Goal: Task Accomplishment & Management: Complete application form

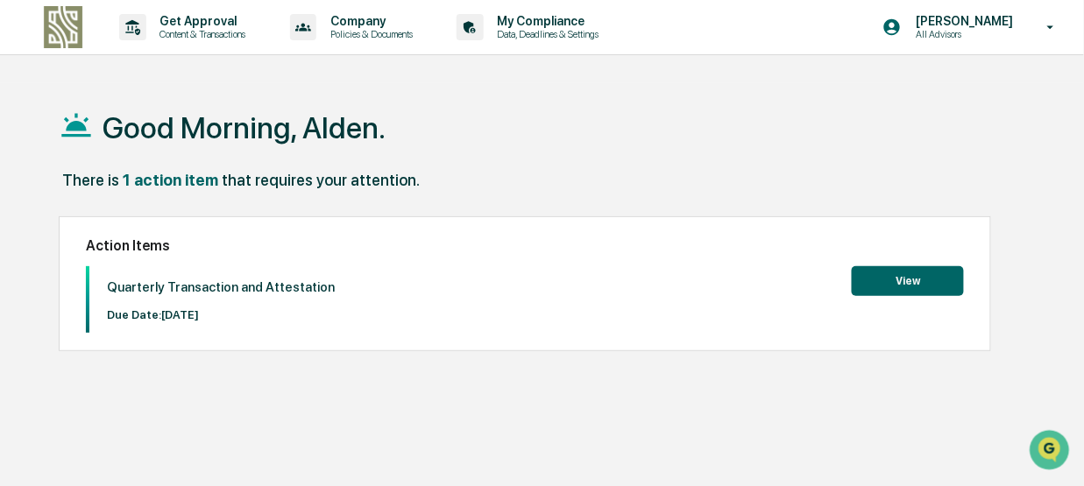
click at [903, 285] on button "View" at bounding box center [908, 281] width 112 height 30
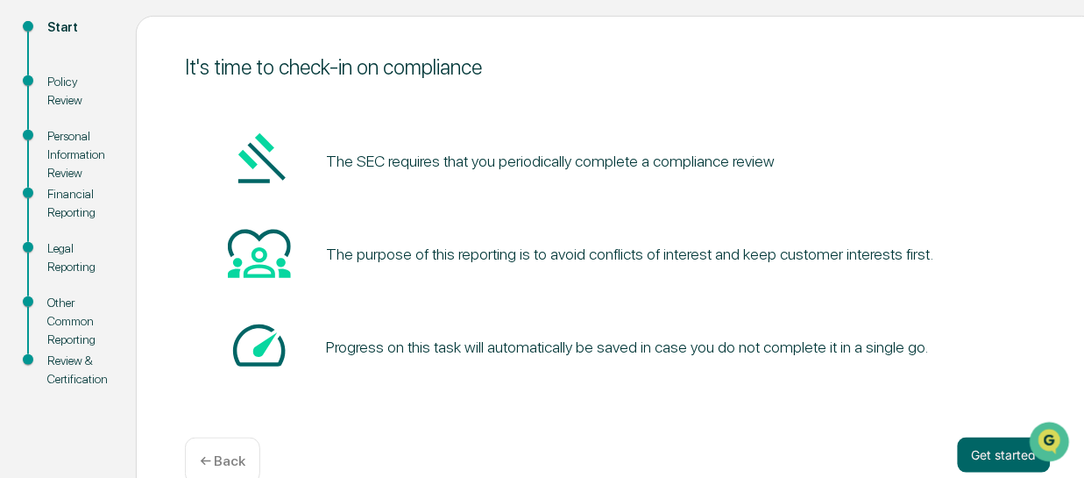
scroll to position [227, 0]
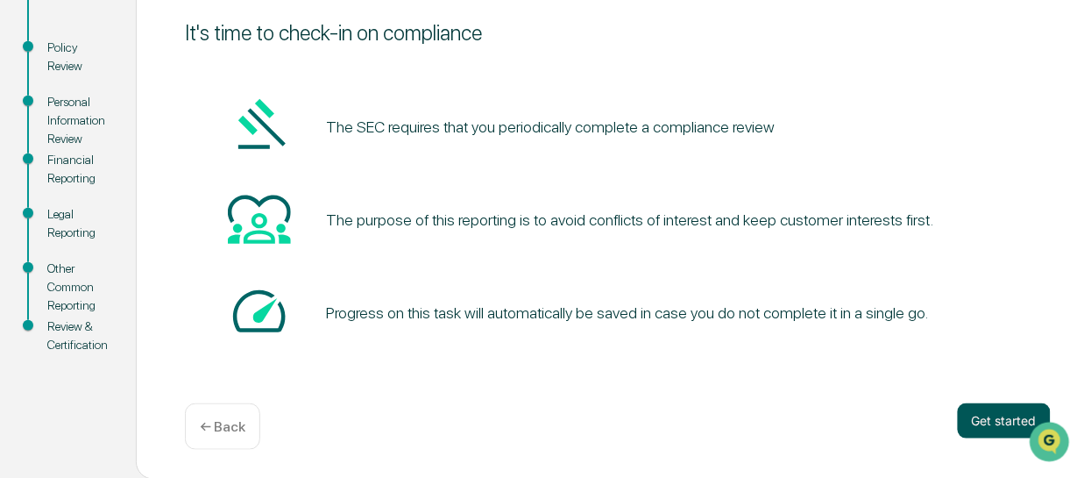
click at [991, 427] on button "Get started" at bounding box center [1004, 420] width 93 height 35
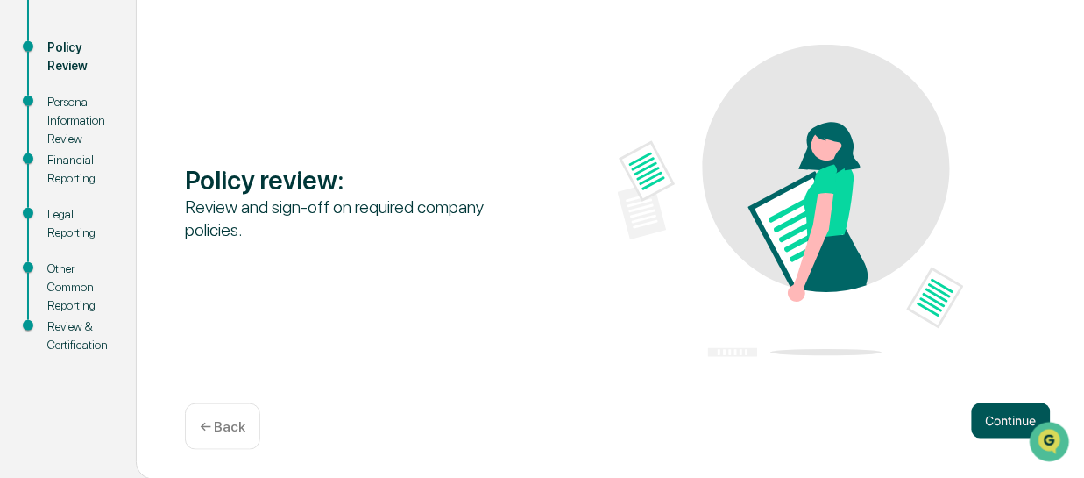
click at [995, 424] on button "Continue" at bounding box center [1011, 420] width 79 height 35
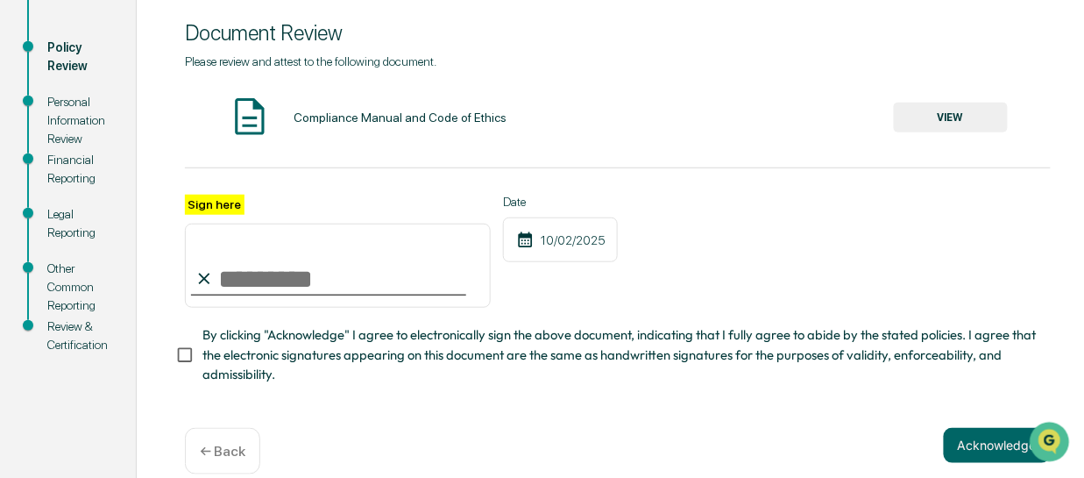
click at [275, 280] on input "Sign here" at bounding box center [338, 265] width 306 height 84
type input "**********"
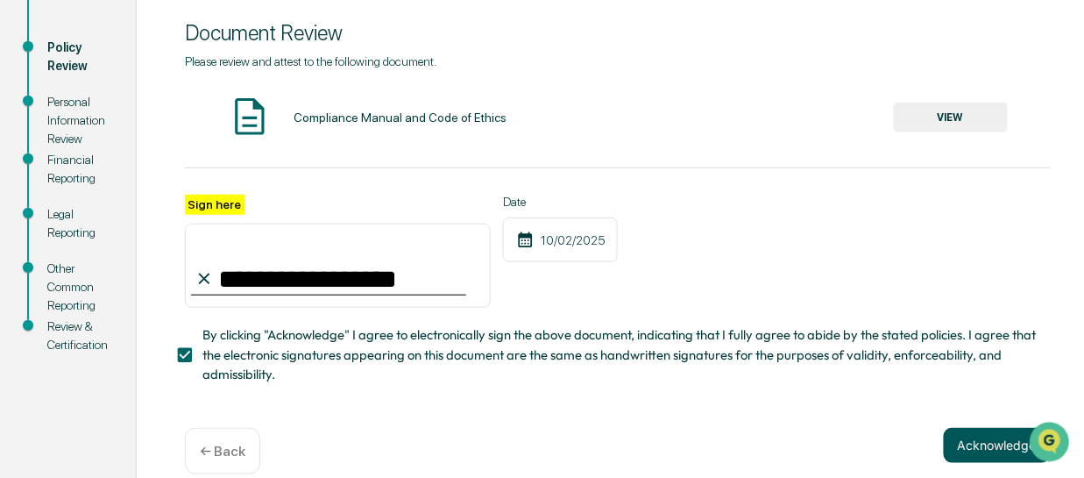
click at [966, 449] on button "Acknowledge" at bounding box center [997, 445] width 107 height 35
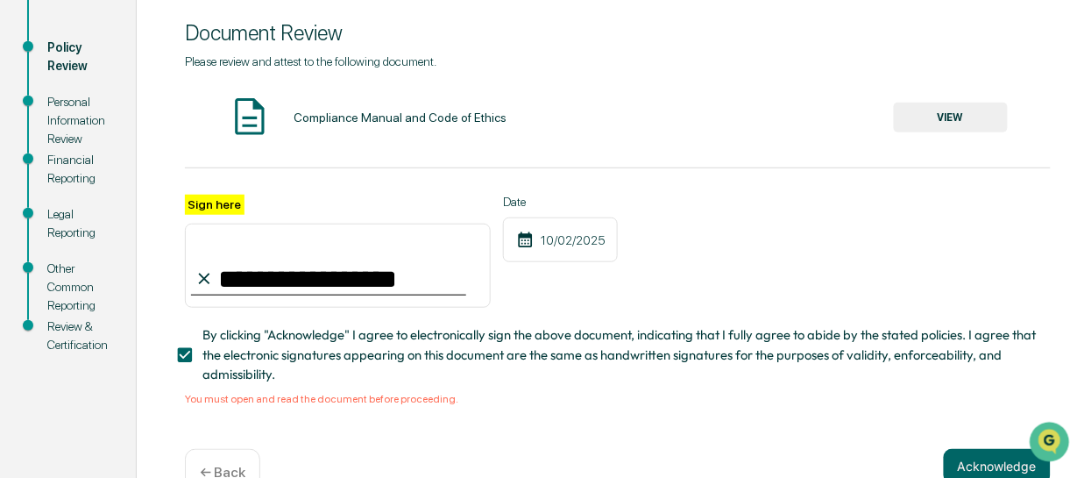
click at [942, 114] on button "VIEW" at bounding box center [951, 118] width 114 height 30
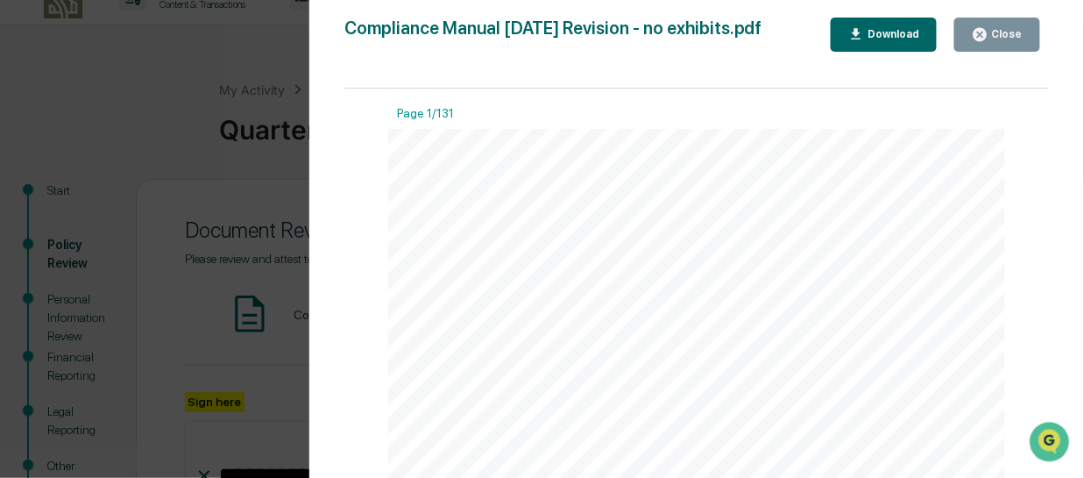
scroll to position [0, 0]
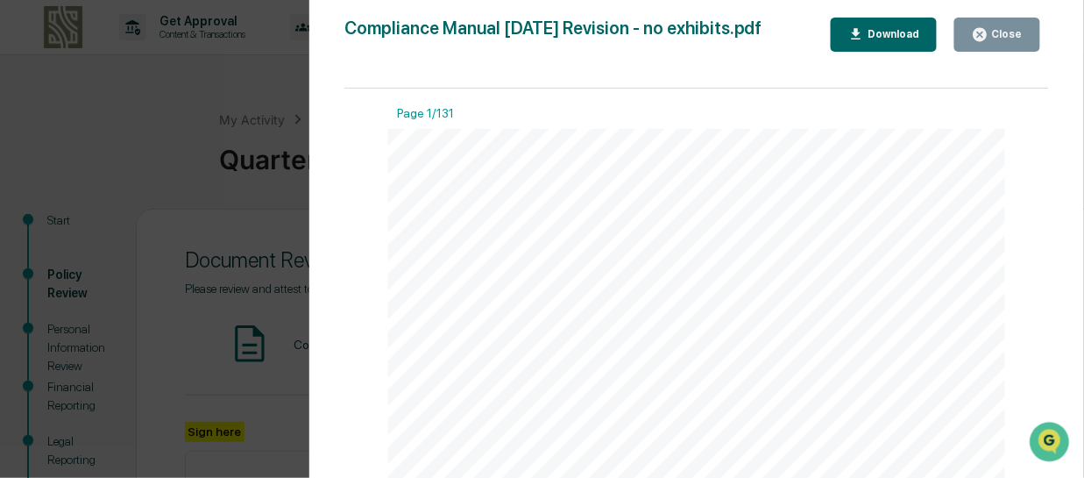
click at [867, 43] on button "Download" at bounding box center [884, 35] width 107 height 34
click at [1008, 26] on div "Close" at bounding box center [997, 34] width 51 height 17
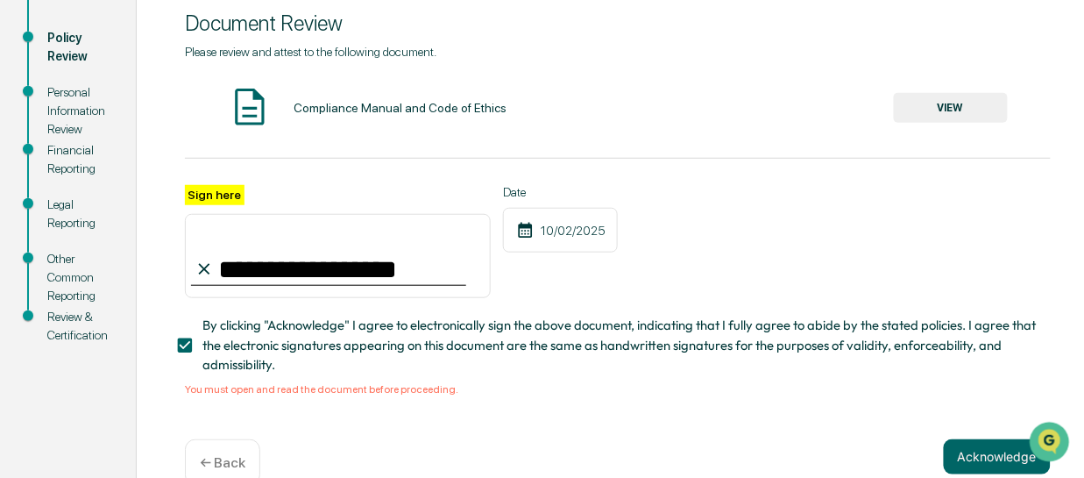
scroll to position [279, 0]
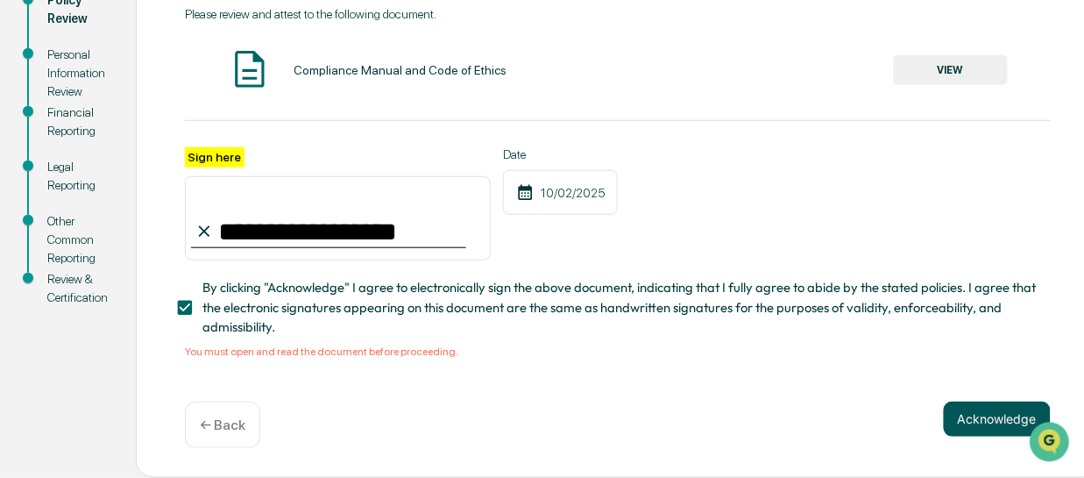
click at [999, 422] on button "Acknowledge" at bounding box center [997, 418] width 107 height 35
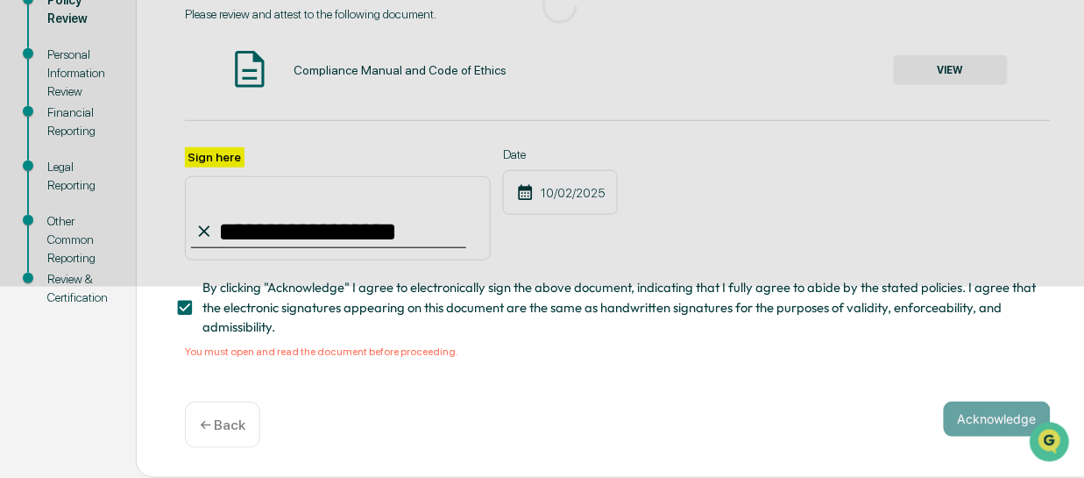
scroll to position [227, 0]
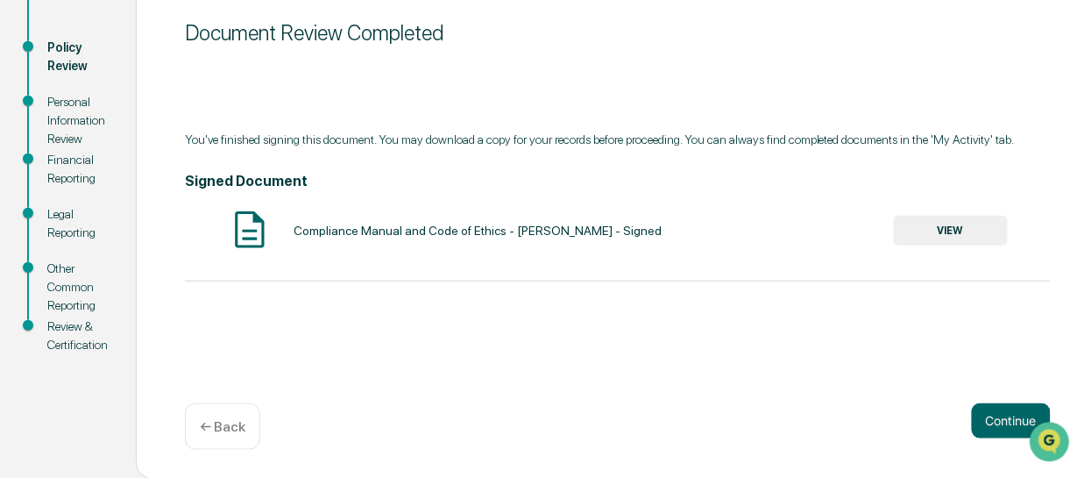
click at [936, 226] on button "VIEW" at bounding box center [951, 231] width 114 height 30
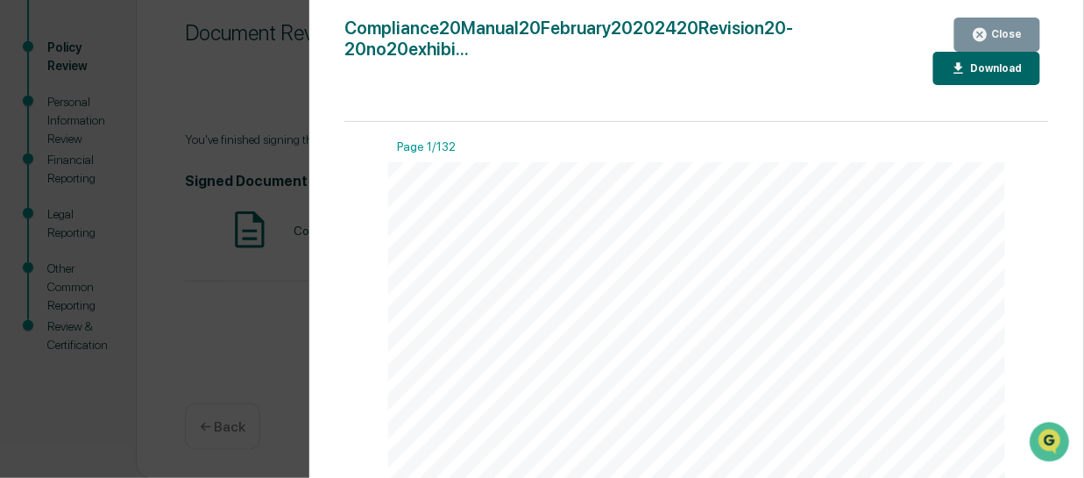
click at [967, 64] on icon "button" at bounding box center [959, 68] width 17 height 17
click at [987, 32] on icon "button" at bounding box center [979, 34] width 13 height 13
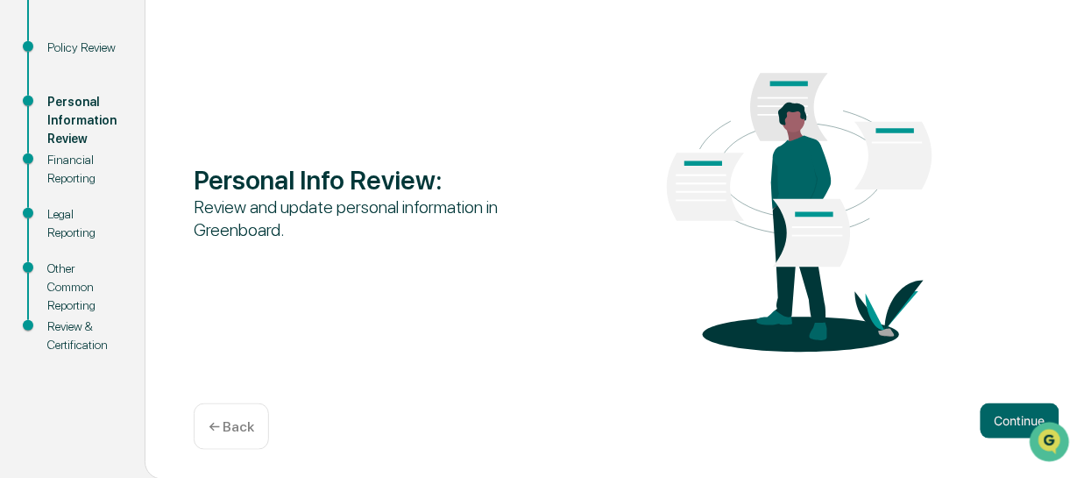
click at [1008, 416] on button "Continue" at bounding box center [1019, 420] width 79 height 35
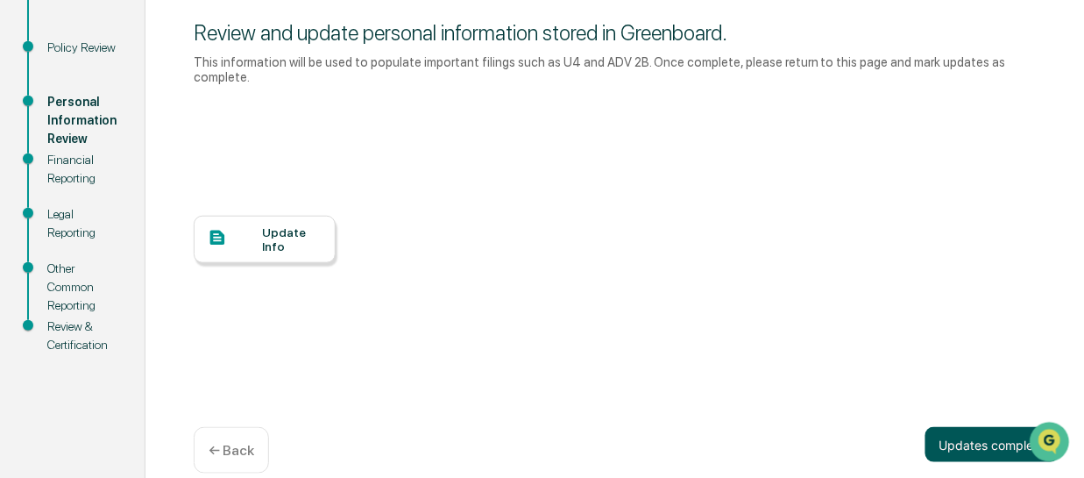
click at [994, 428] on button "Updates complete" at bounding box center [992, 444] width 134 height 35
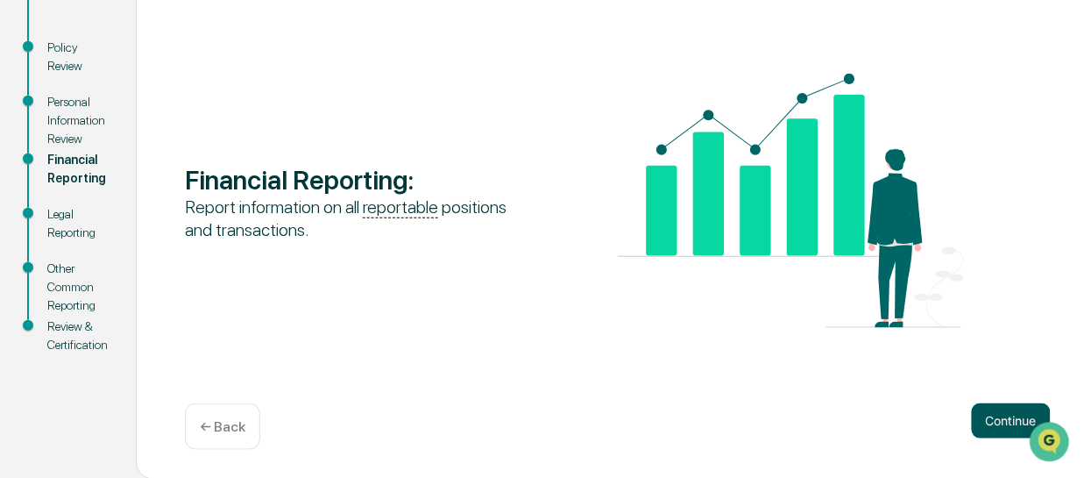
click at [1017, 417] on button "Continue" at bounding box center [1011, 420] width 79 height 35
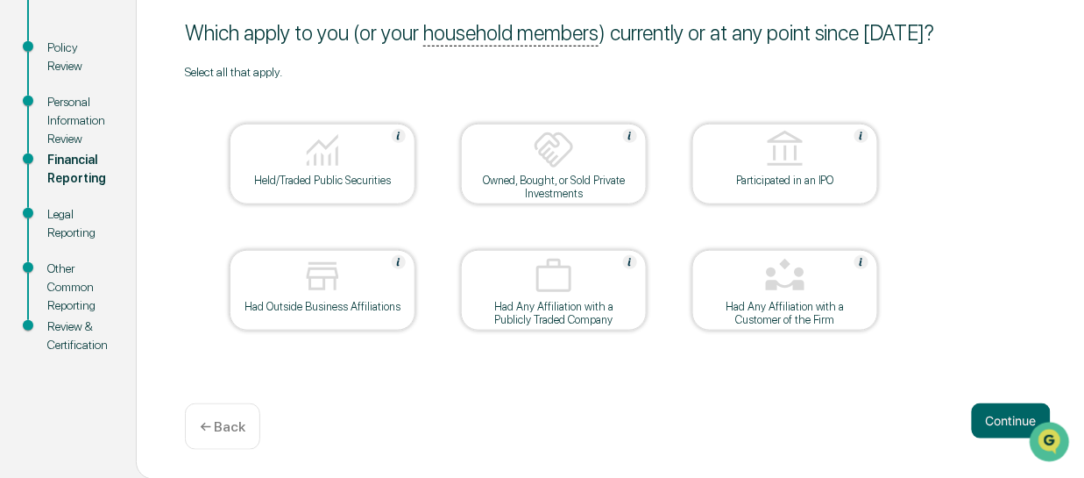
click at [1017, 417] on button "Continue" at bounding box center [1011, 420] width 79 height 35
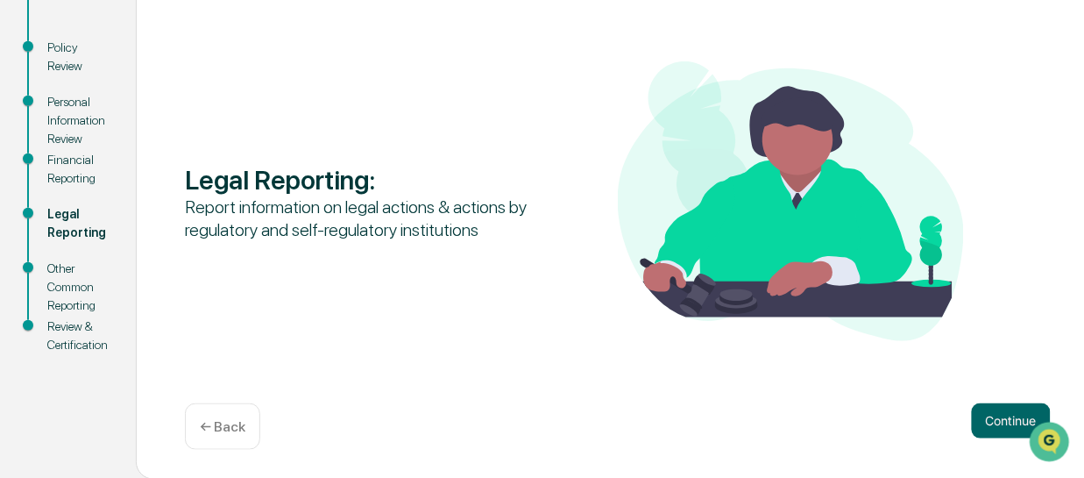
click at [1017, 417] on button "Continue" at bounding box center [1011, 420] width 79 height 35
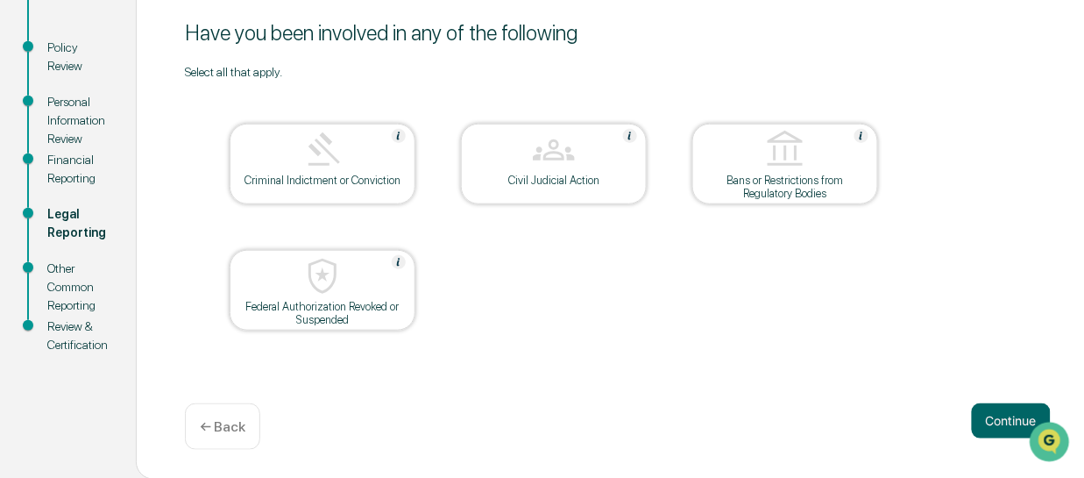
click at [1017, 417] on button "Continue" at bounding box center [1011, 420] width 79 height 35
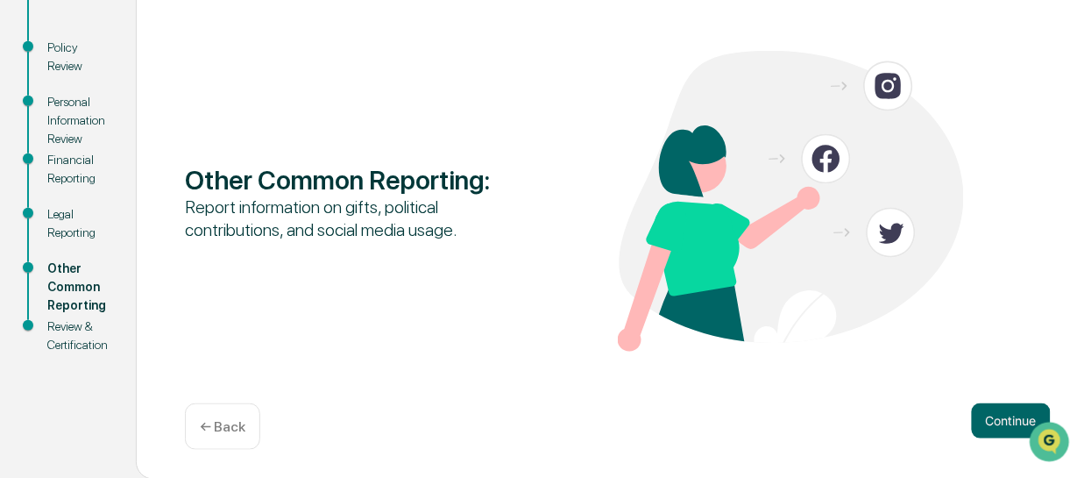
click at [1017, 417] on button "Continue" at bounding box center [1011, 420] width 79 height 35
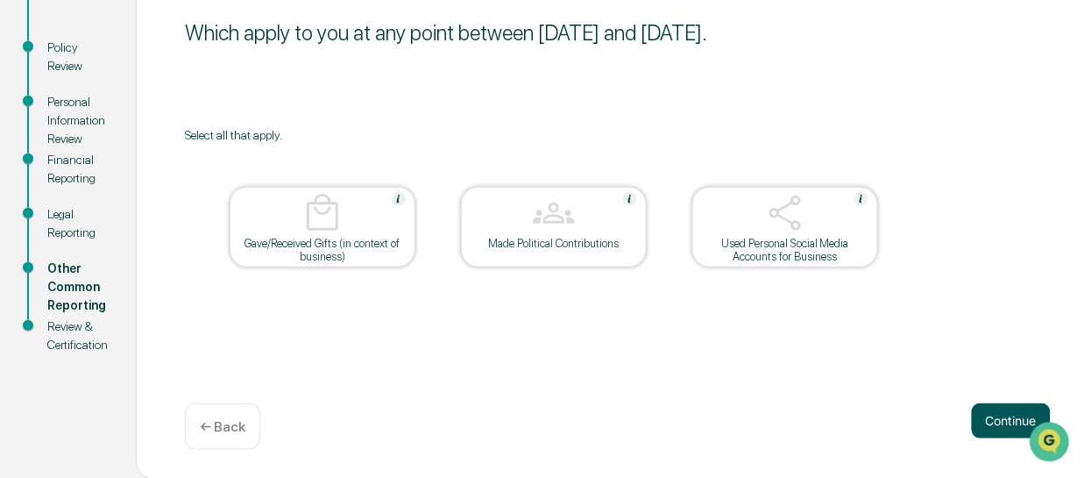
click at [1017, 416] on button "Continue" at bounding box center [1011, 420] width 79 height 35
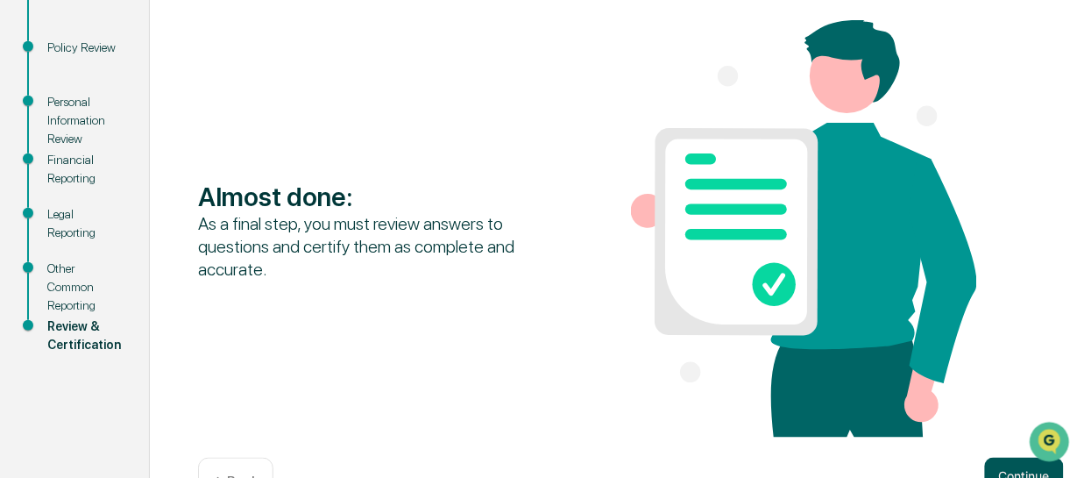
click at [1012, 464] on button "Continue" at bounding box center [1024, 474] width 79 height 35
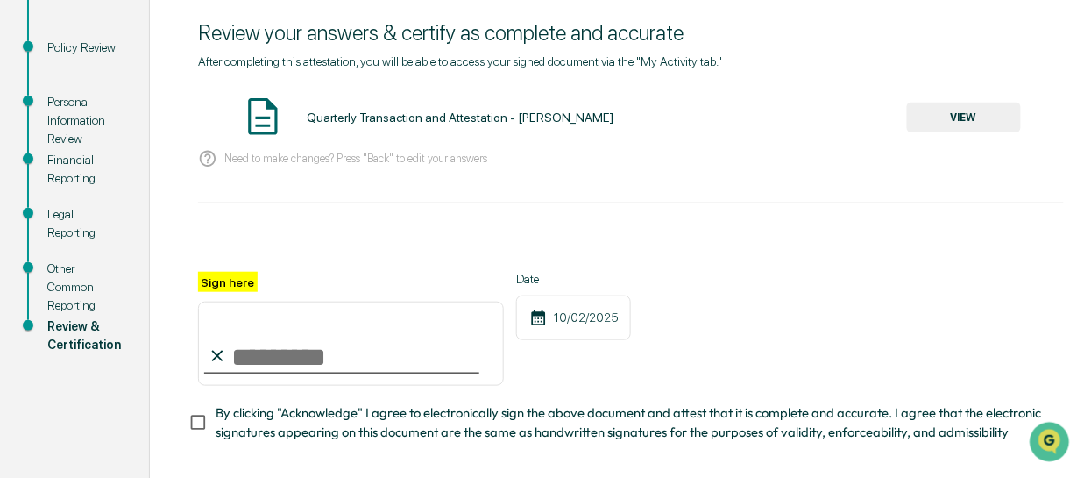
click at [282, 353] on input "Sign here" at bounding box center [351, 343] width 306 height 84
type input "**********"
click at [974, 120] on button "VIEW" at bounding box center [964, 118] width 114 height 30
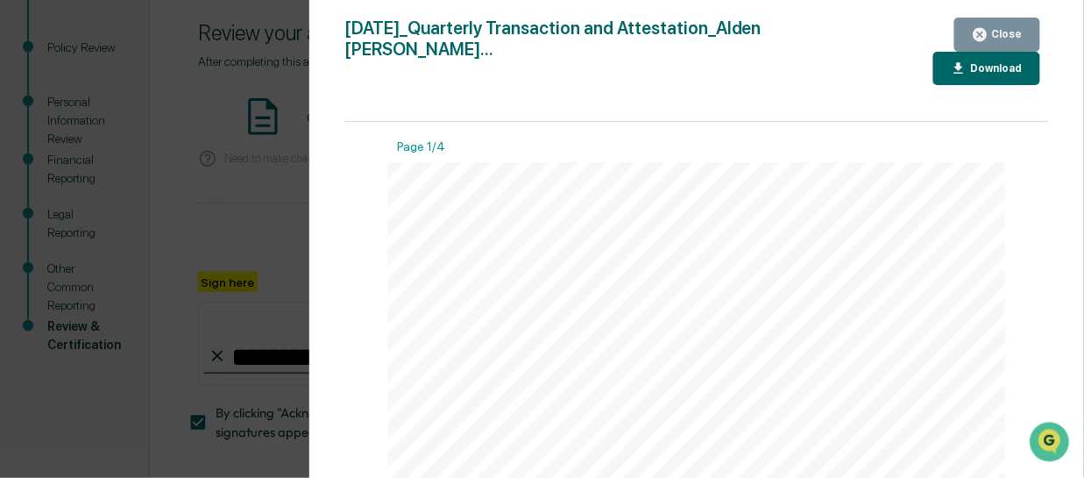
click at [783, 75] on div "[DATE]_Quarterly Transaction and Attestation_Alden [PERSON_NAME]..." at bounding box center [598, 51] width 509 height 67
click at [994, 73] on div "Download" at bounding box center [994, 68] width 55 height 12
click at [1006, 30] on div "Close" at bounding box center [1005, 34] width 34 height 12
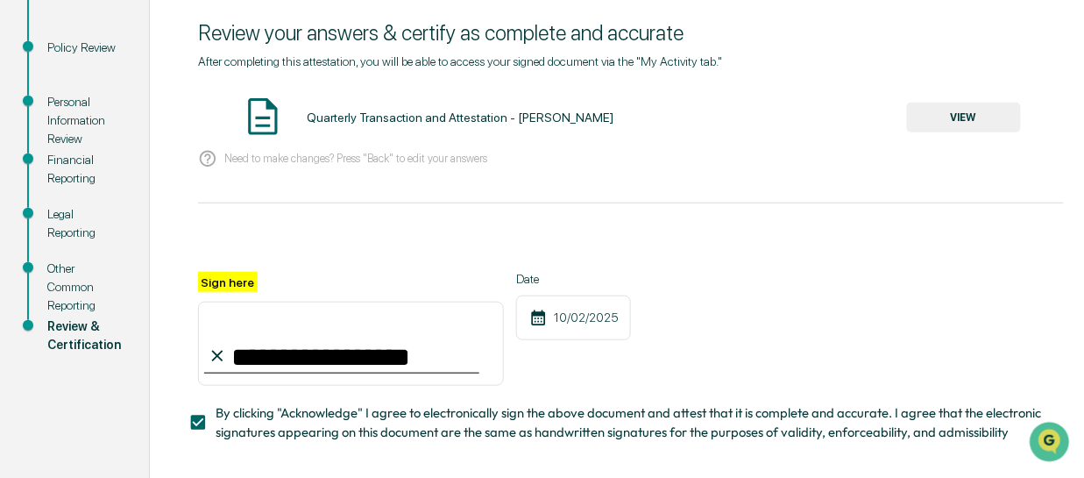
scroll to position [315, 0]
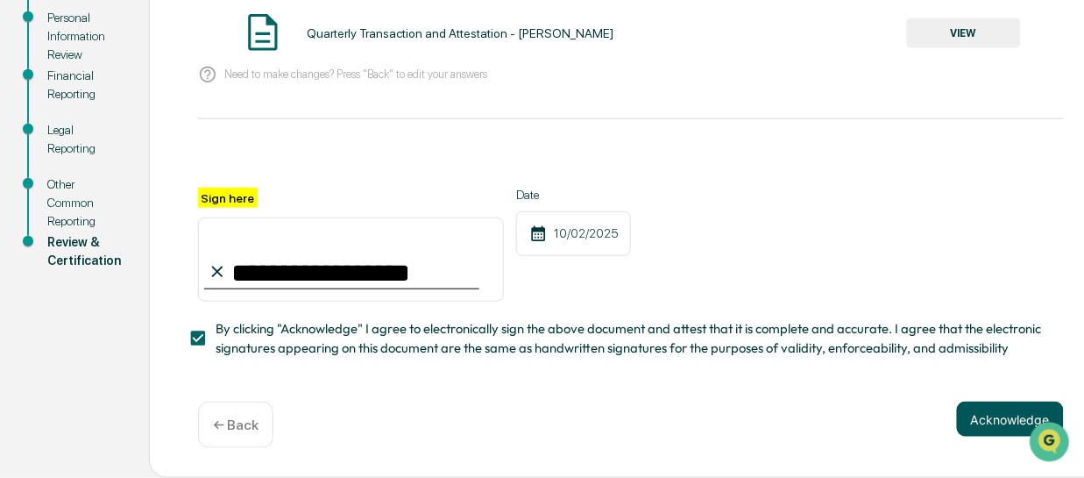
click at [994, 419] on button "Acknowledge" at bounding box center [1010, 418] width 107 height 35
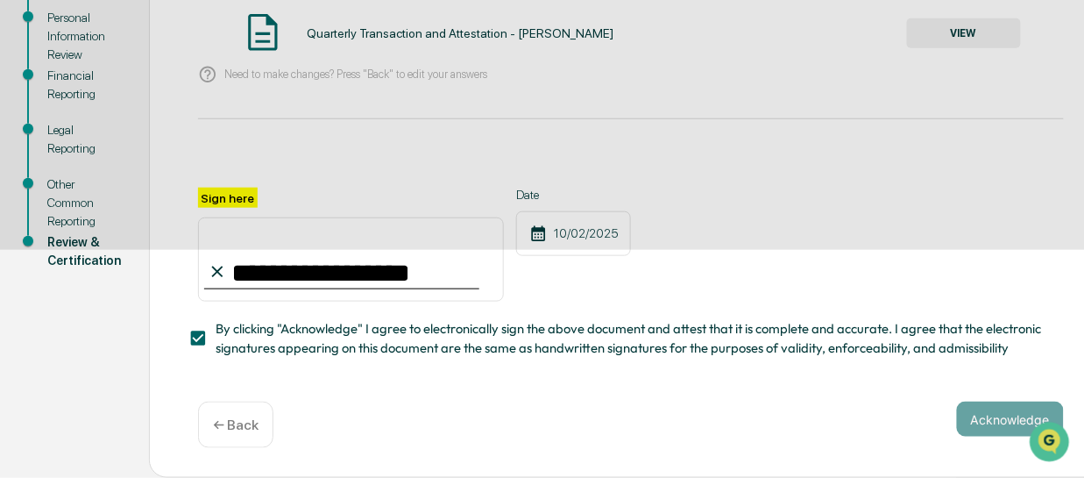
scroll to position [227, 0]
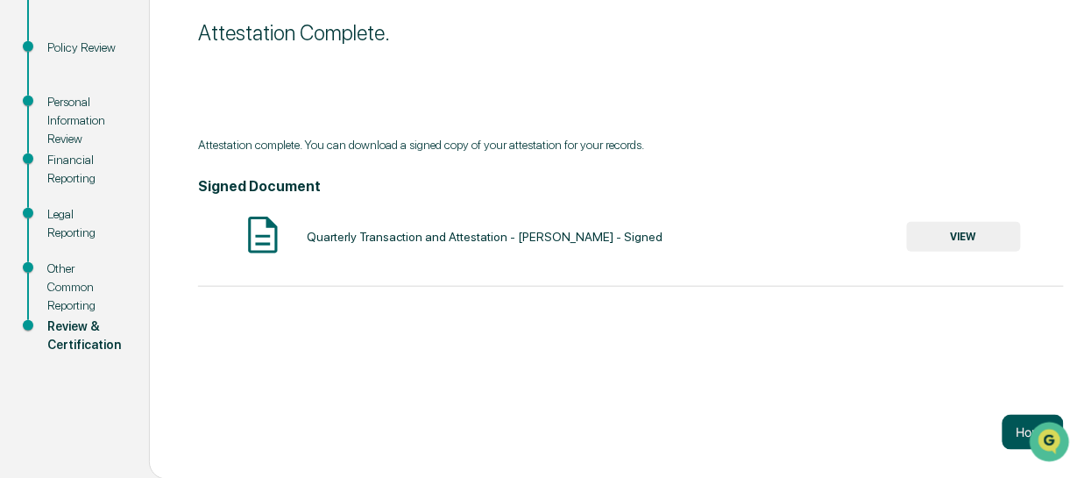
click at [1014, 429] on button "Home" at bounding box center [1032, 431] width 61 height 35
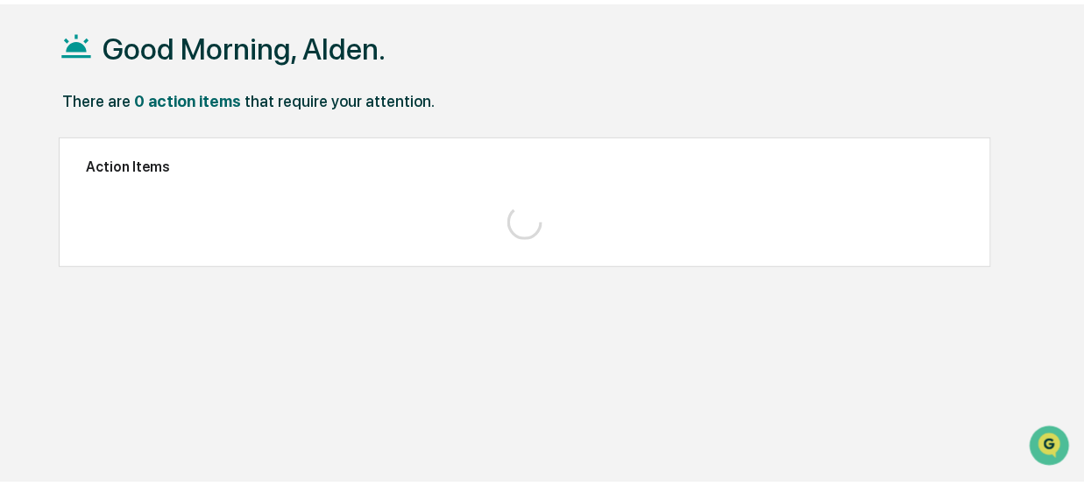
scroll to position [82, 0]
